Goal: Task Accomplishment & Management: Complete application form

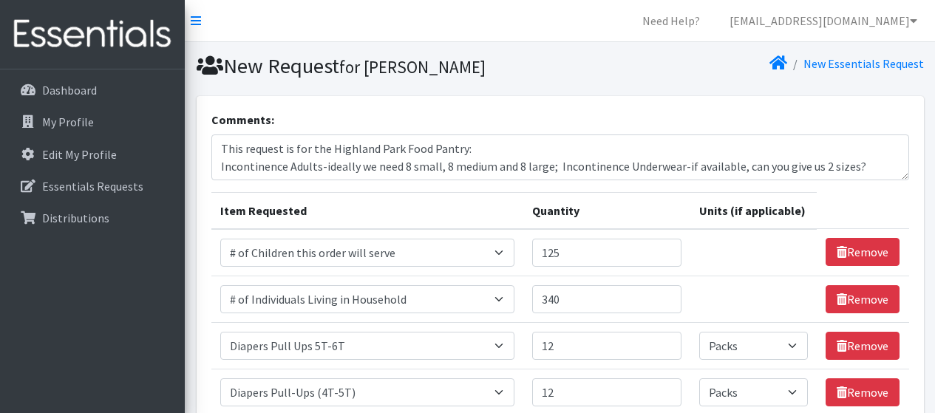
select select "13431"
select select "6076"
select select "15477"
select select "Pack"
select select "1973"
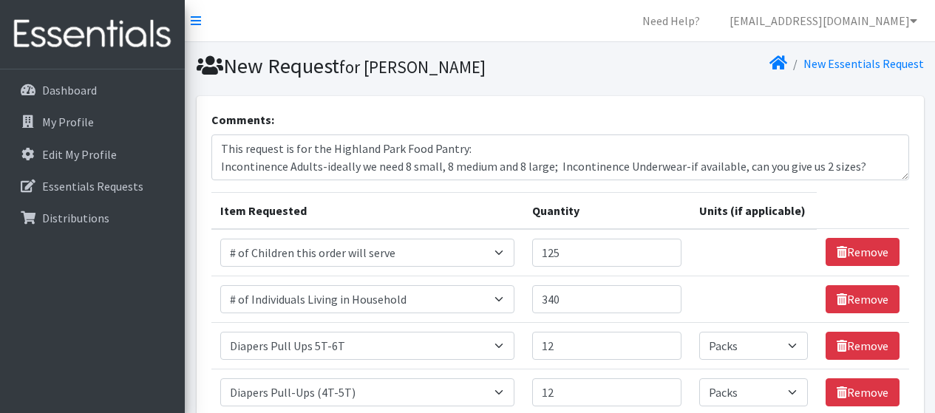
select select "Pack"
select select "1964"
select select "Pack"
select select "1966"
select select "Pack"
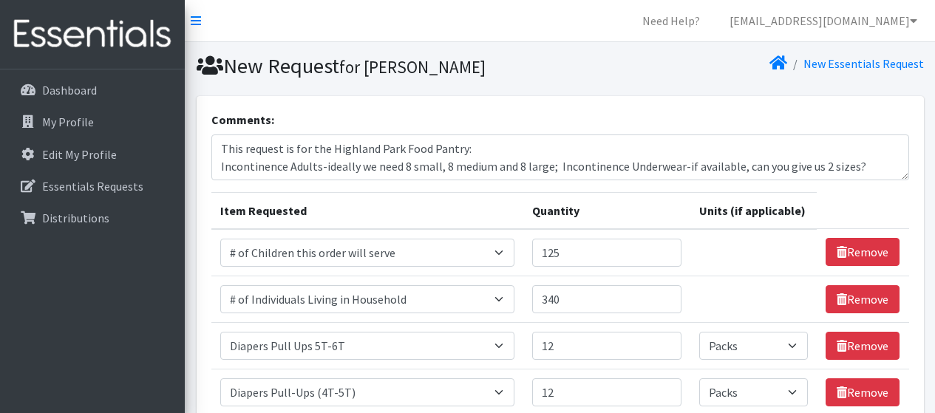
select select "1968"
select select "Pack"
select select "1970"
select select "Pack"
select select "302"
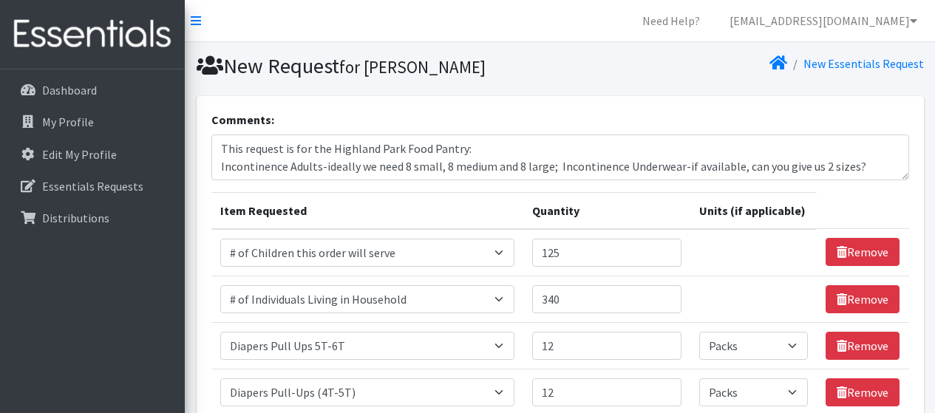
select select "14372"
select select "5774"
select select "5772"
select select "5773"
select select "1929"
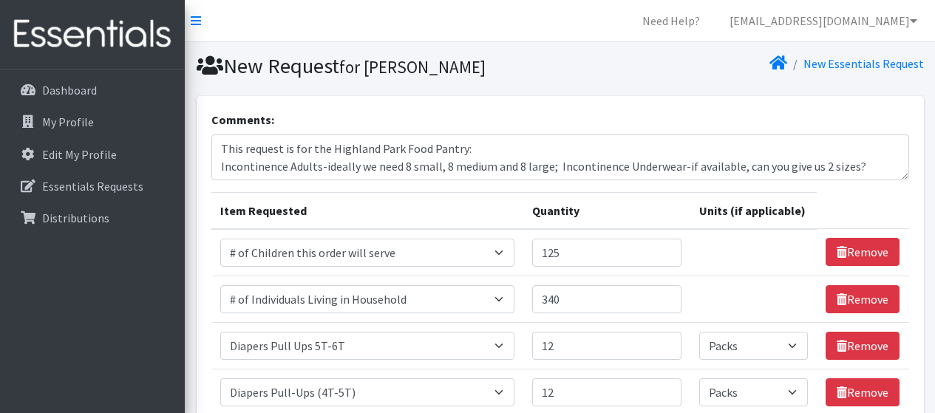
select select "11425"
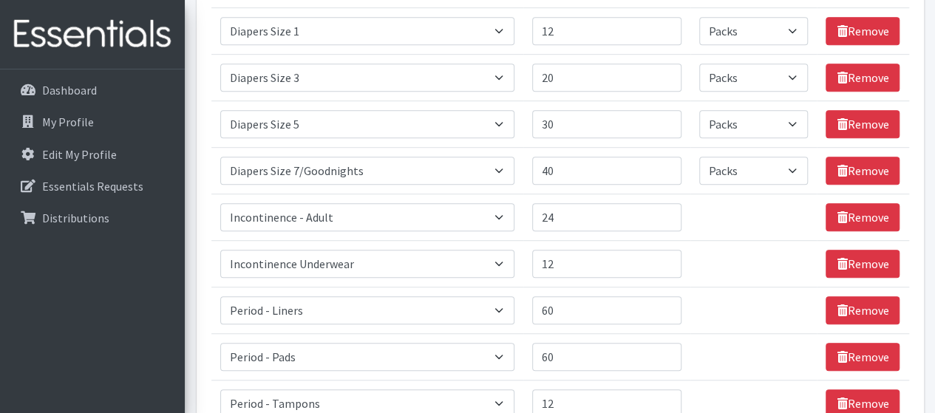
scroll to position [404, 0]
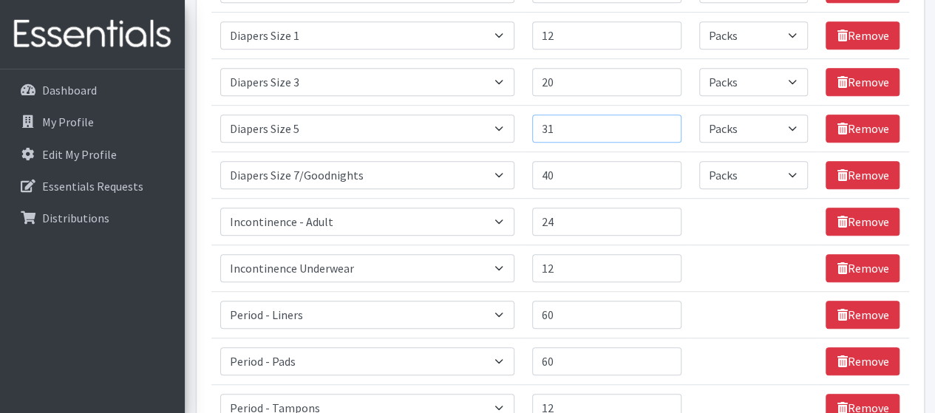
click at [667, 121] on input "31" at bounding box center [606, 129] width 149 height 28
click at [667, 121] on input "32" at bounding box center [606, 129] width 149 height 28
click at [667, 121] on input "33" at bounding box center [606, 129] width 149 height 28
click at [667, 121] on input "34" at bounding box center [606, 129] width 149 height 28
click at [667, 121] on input "35" at bounding box center [606, 129] width 149 height 28
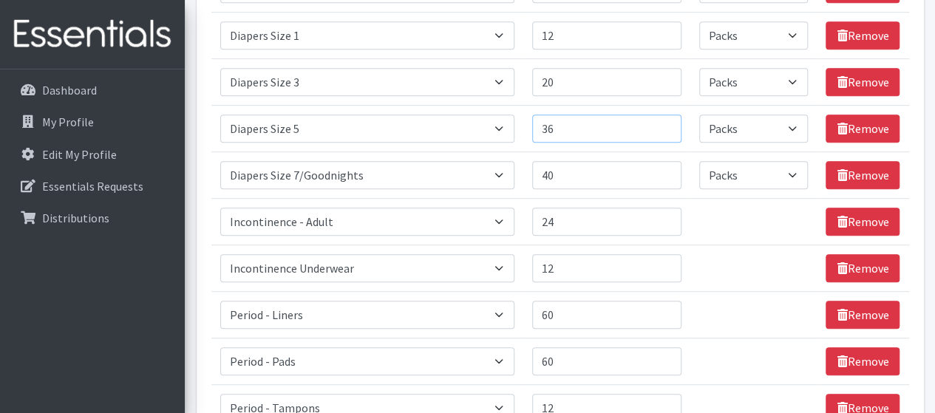
click at [667, 121] on input "36" at bounding box center [606, 129] width 149 height 28
click at [667, 121] on input "37" at bounding box center [606, 129] width 149 height 28
click at [667, 121] on input "38" at bounding box center [606, 129] width 149 height 28
click at [667, 121] on input "39" at bounding box center [606, 129] width 149 height 28
type input "40"
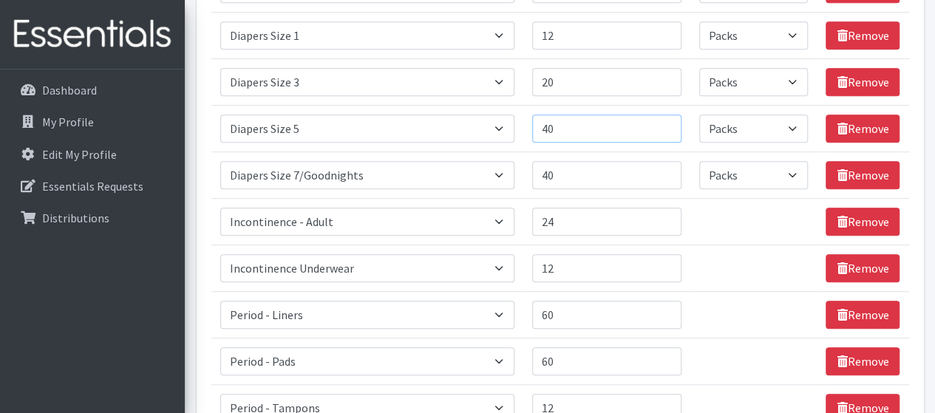
click at [667, 121] on input "40" at bounding box center [606, 129] width 149 height 28
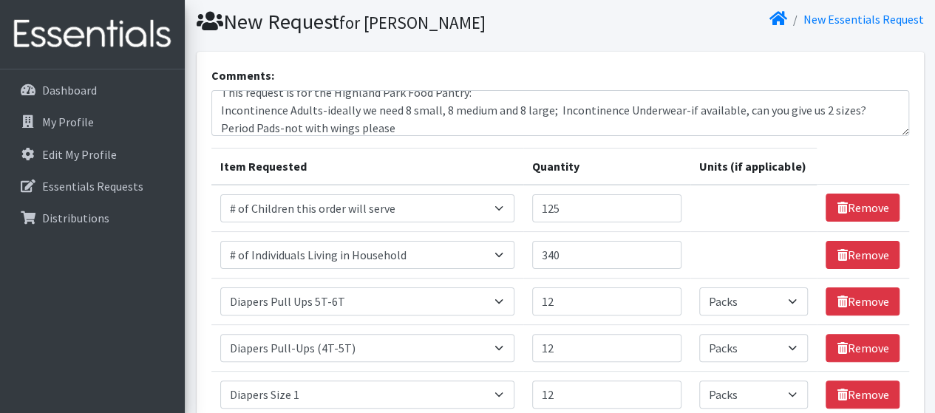
scroll to position [18, 0]
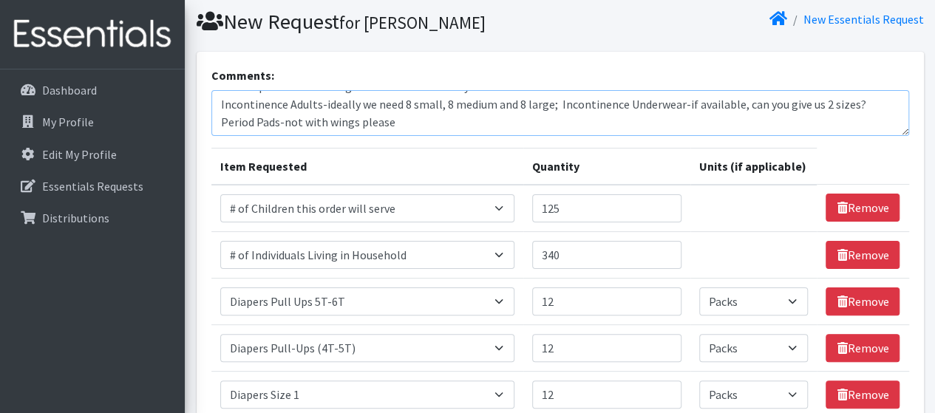
click at [352, 101] on textarea "This request is for the Highland Park Food Pantry: Incontinence Adults-ideally …" at bounding box center [560, 113] width 698 height 46
click at [352, 101] on textarea "This request is for the Highland Park Food Pantry: Incontinence Adults-i we nee…" at bounding box center [560, 113] width 698 height 46
click at [327, 106] on textarea "This request is for the Highland Park Food Pantry: Incontinence Adults-i we wou…" at bounding box center [560, 113] width 698 height 46
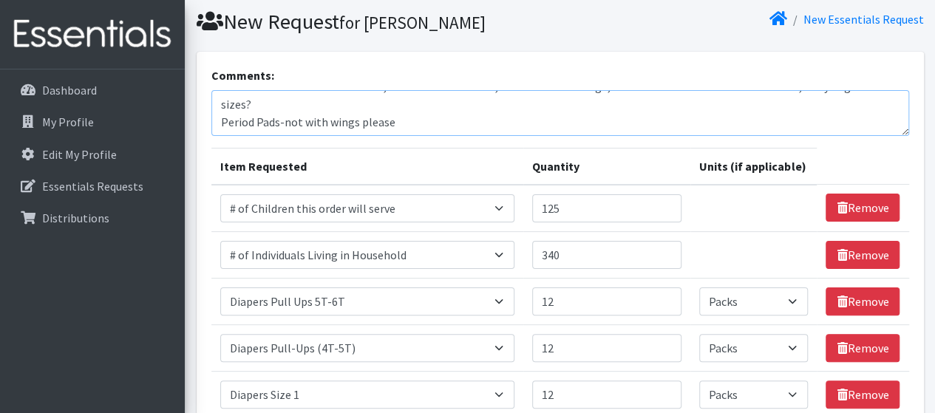
scroll to position [0, 0]
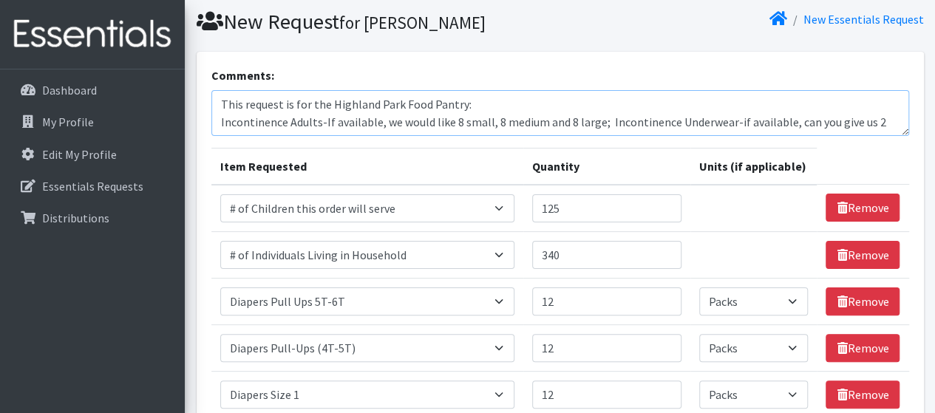
click at [603, 119] on textarea "This request is for the Highland Park Food Pantry: Incontinence Adults-If avail…" at bounding box center [560, 113] width 698 height 46
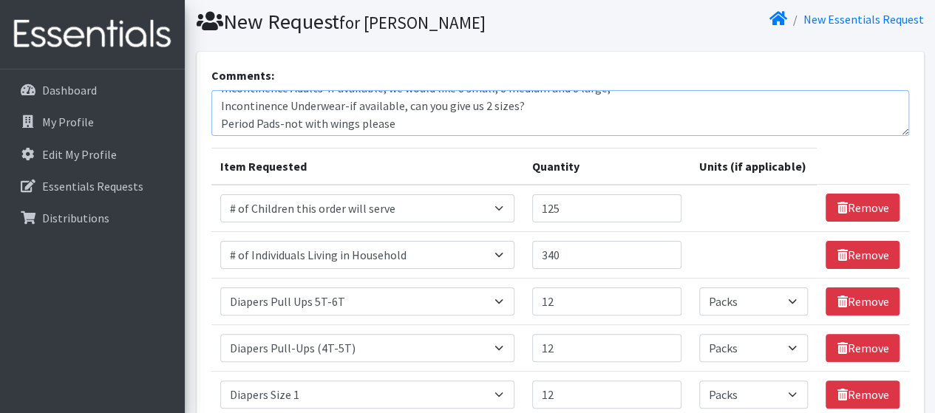
scroll to position [35, 0]
click at [401, 125] on textarea "This request is for the Highland Park Food Pantry: Incontinence Adults-If avail…" at bounding box center [560, 113] width 698 height 46
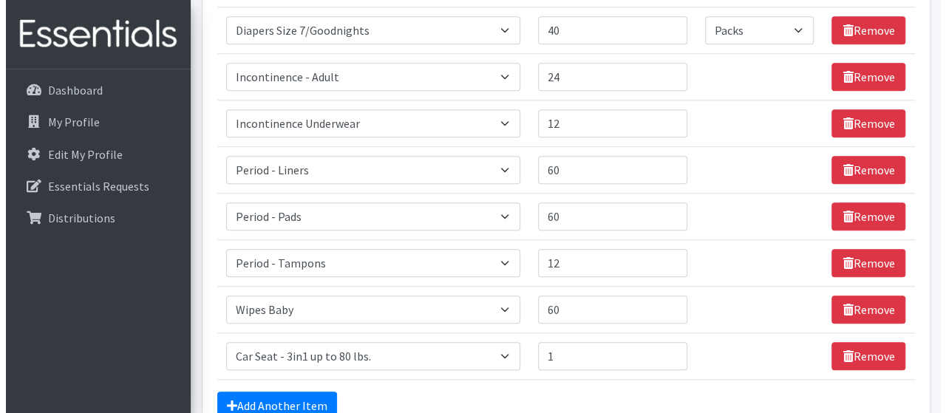
scroll to position [695, 0]
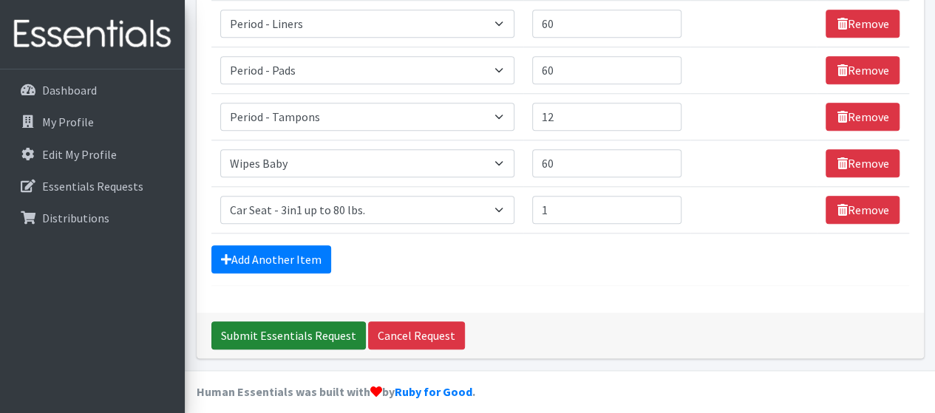
type textarea "This request is for the Highland Park Food Pantry: Incontinence Adults-If avail…"
click at [325, 331] on input "Submit Essentials Request" at bounding box center [288, 336] width 155 height 28
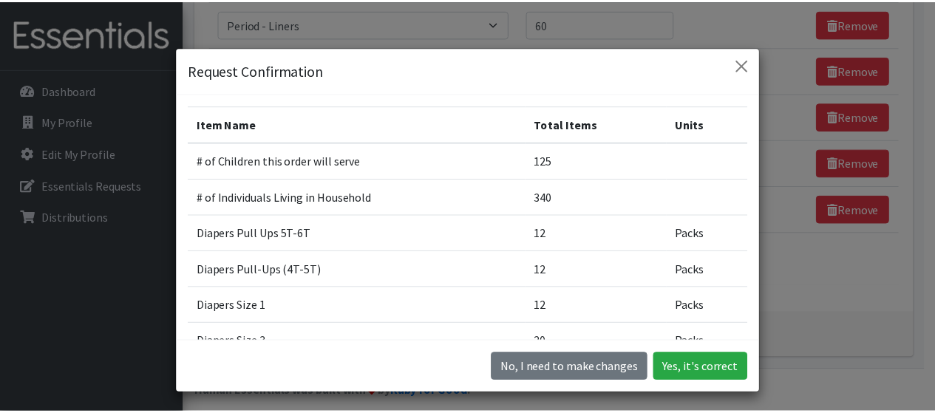
scroll to position [0, 0]
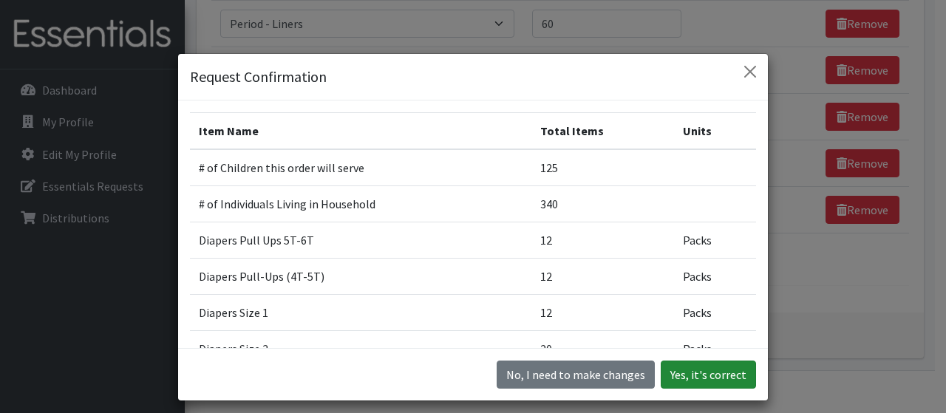
click at [686, 376] on button "Yes, it's correct" at bounding box center [708, 375] width 95 height 28
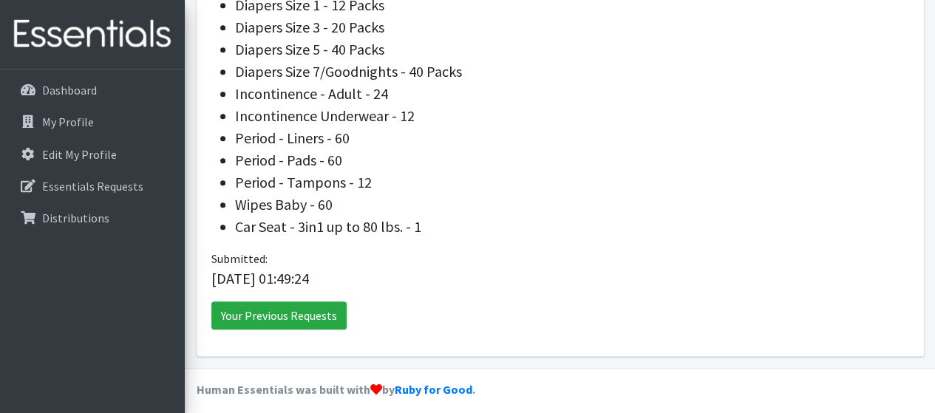
scroll to position [714, 0]
